Goal: Information Seeking & Learning: Learn about a topic

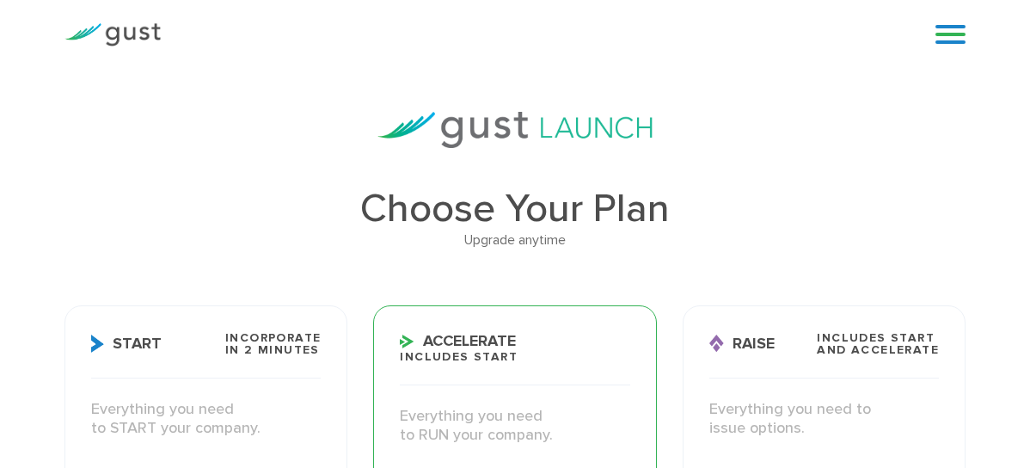
click at [0, 0] on link "Raise Capital" at bounding box center [0, 0] width 0 height 0
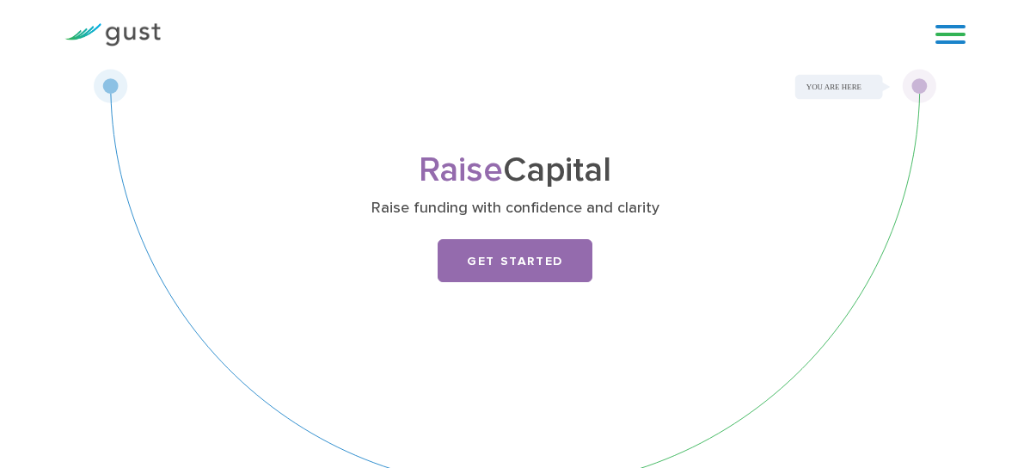
click at [0, 0] on link "Pricing" at bounding box center [0, 0] width 0 height 0
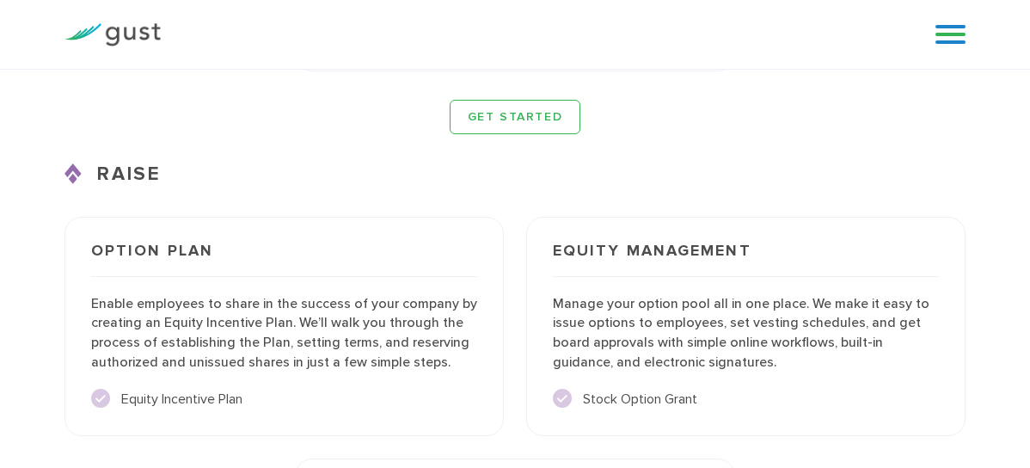
scroll to position [2922, 0]
